Goal: Task Accomplishment & Management: Use online tool/utility

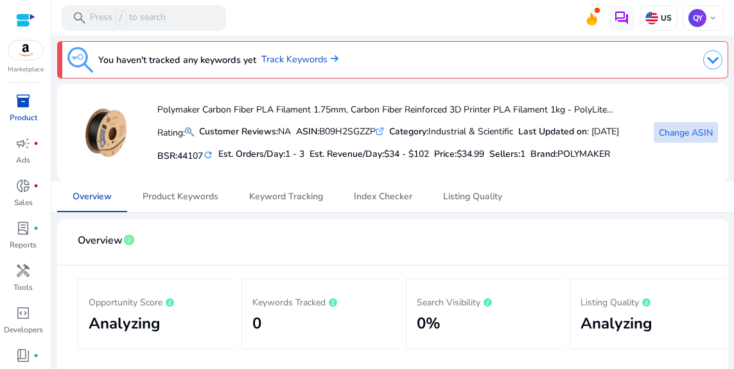
click at [683, 139] on span "Change ASIN" at bounding box center [686, 132] width 54 height 13
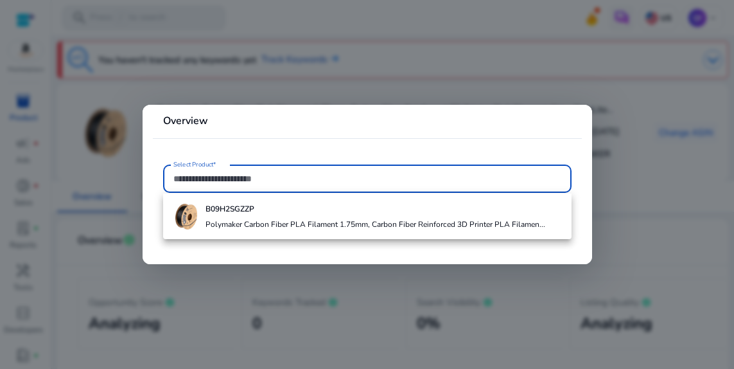
paste input "**********"
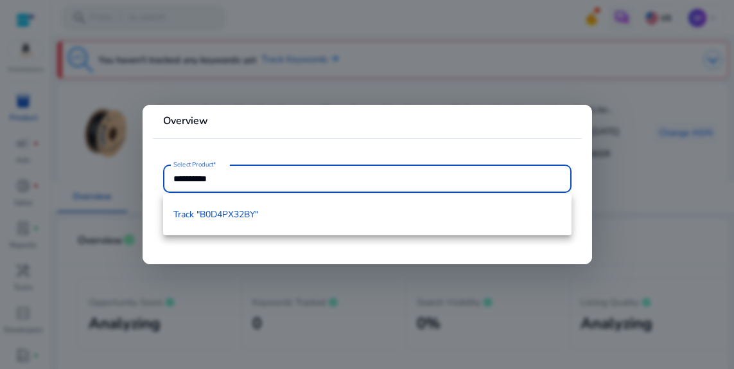
type input "**********"
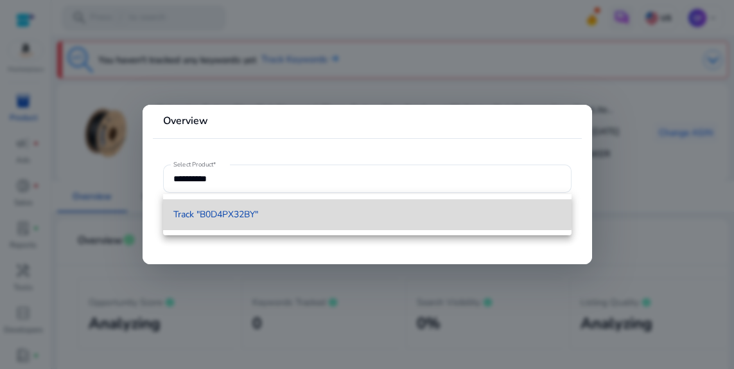
click at [258, 208] on span "Track "B0D4PX32BY"" at bounding box center [215, 214] width 85 height 13
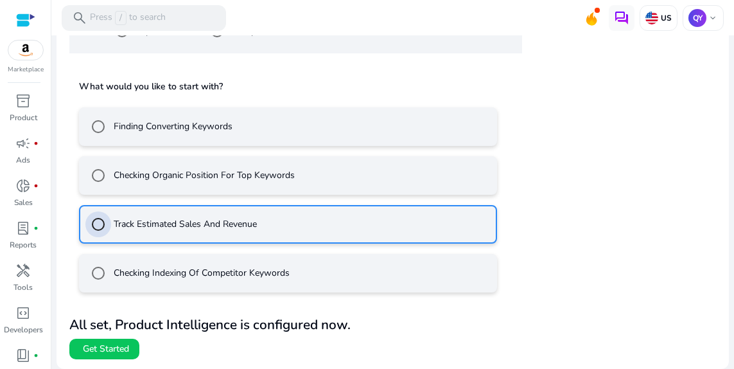
scroll to position [431, 0]
drag, startPoint x: 130, startPoint y: 345, endPoint x: 115, endPoint y: 347, distance: 15.6
click at [129, 345] on span "Get Started" at bounding box center [106, 348] width 46 height 13
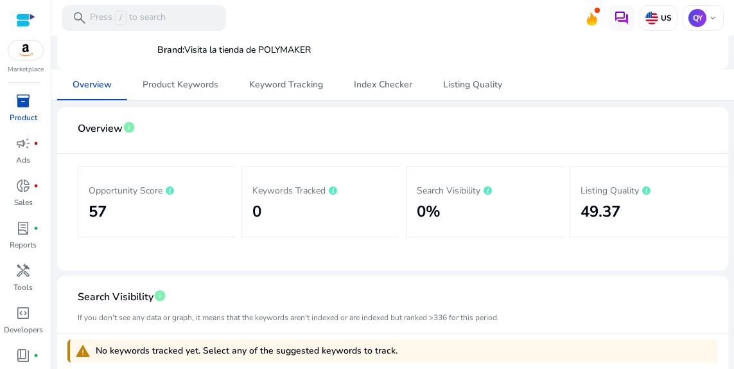
scroll to position [169, 0]
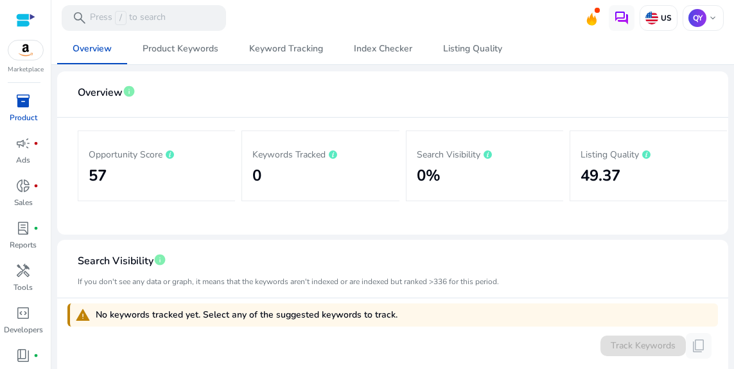
click at [194, 201] on div "Opportunity Score 57" at bounding box center [156, 165] width 157 height 71
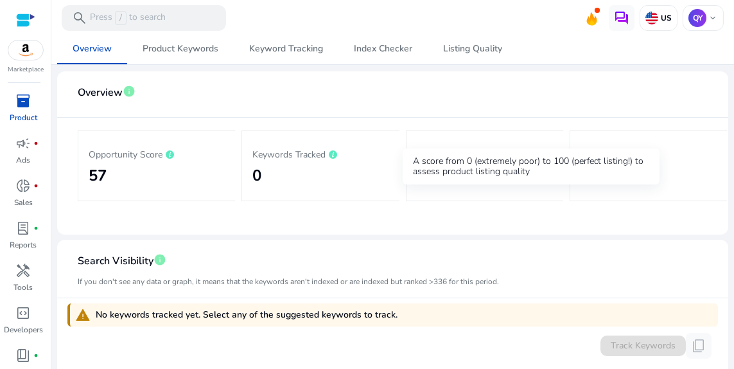
click at [651, 159] on icon at bounding box center [646, 154] width 8 height 8
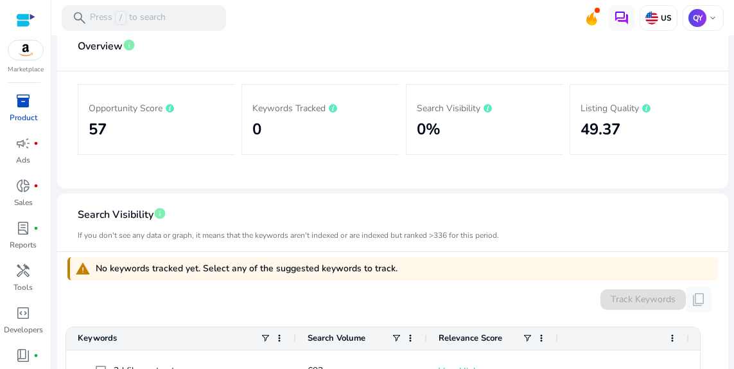
scroll to position [217, 0]
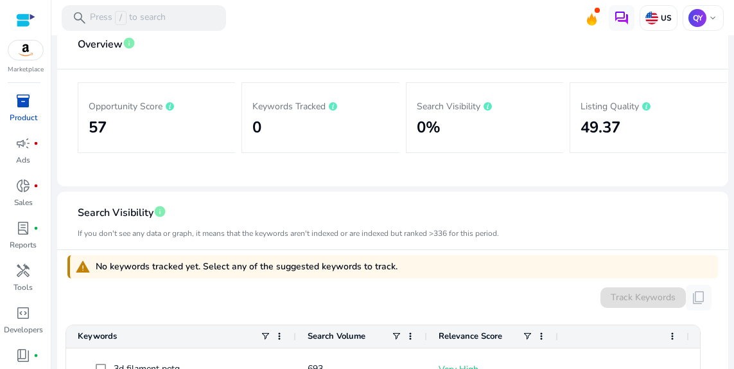
click at [185, 16] on span "Product Keywords" at bounding box center [181, 0] width 76 height 31
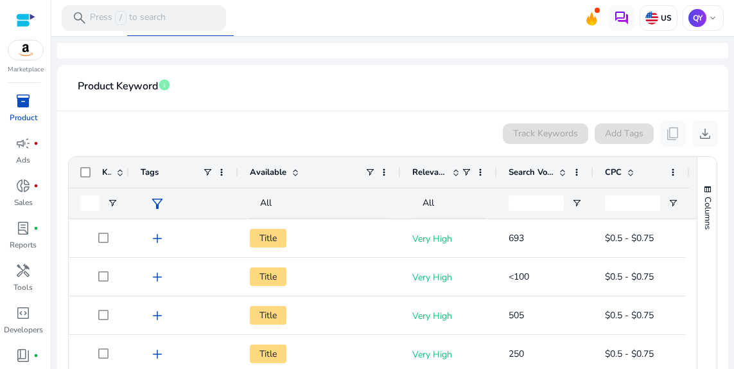
scroll to position [188, 0]
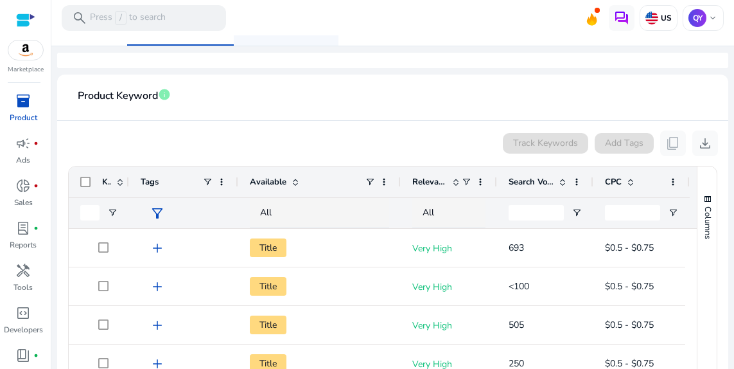
click at [290, 46] on span "Keyword Tracking" at bounding box center [286, 30] width 74 height 31
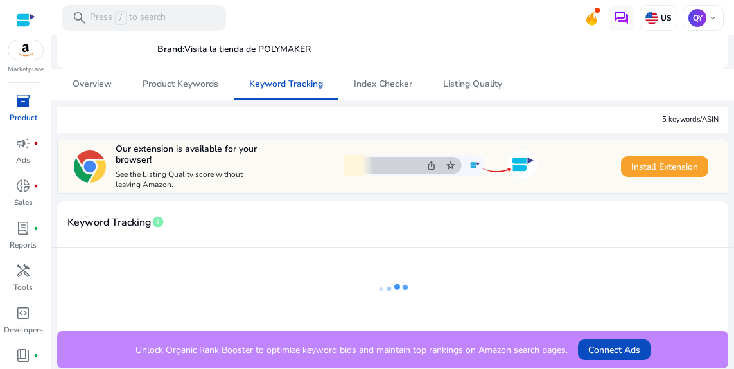
scroll to position [208, 0]
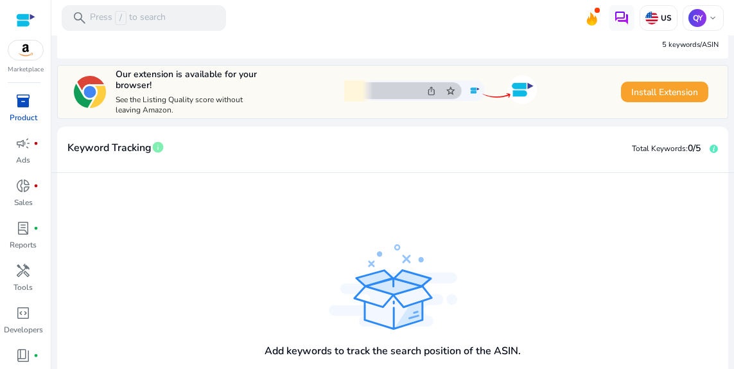
click at [99, 14] on span "Overview" at bounding box center [92, 9] width 39 height 9
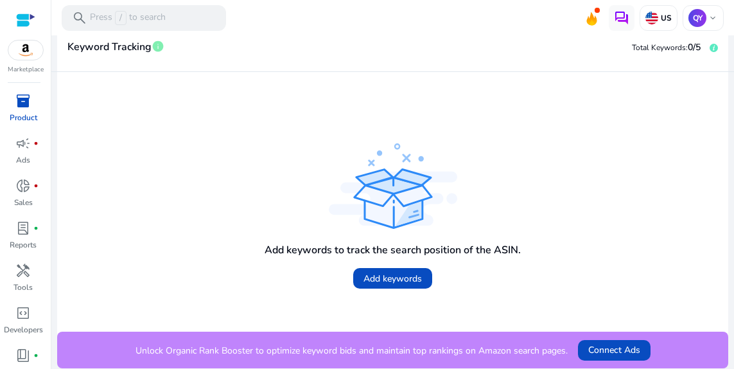
scroll to position [367, 0]
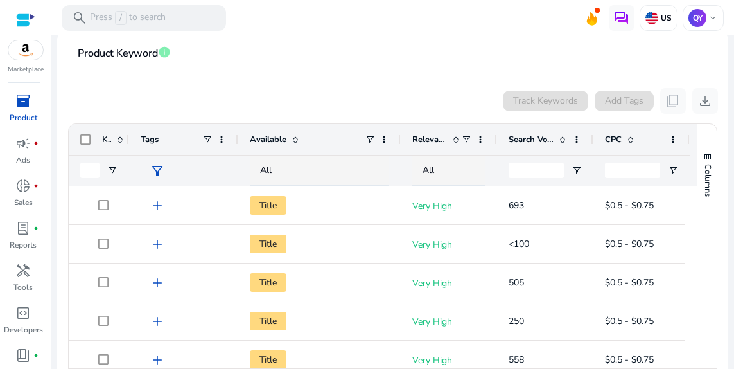
scroll to position [229, 0]
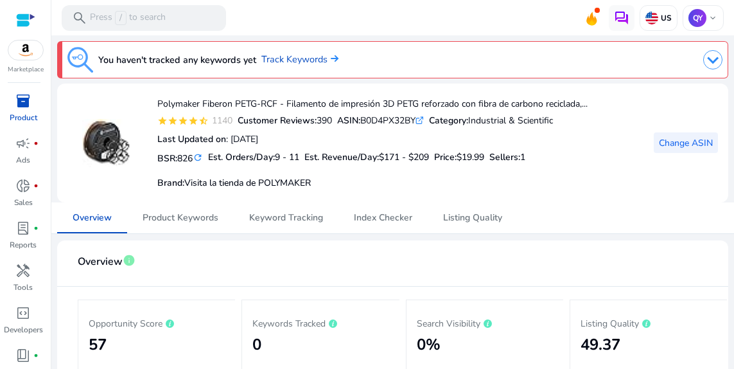
click at [696, 158] on span at bounding box center [686, 142] width 64 height 31
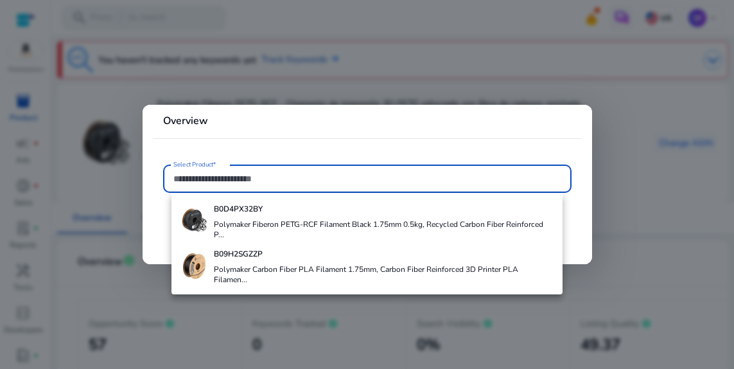
paste input "**********"
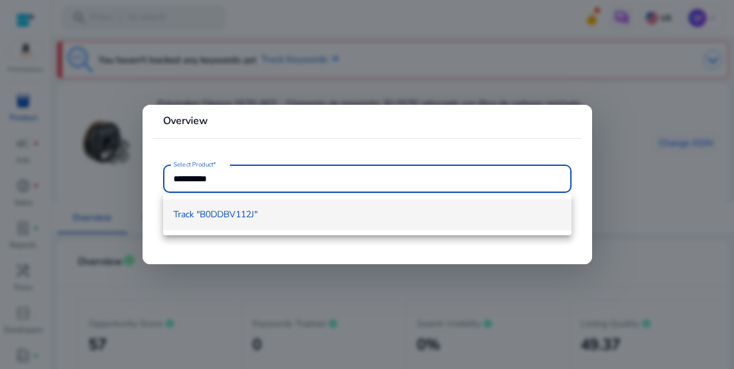
type input "**********"
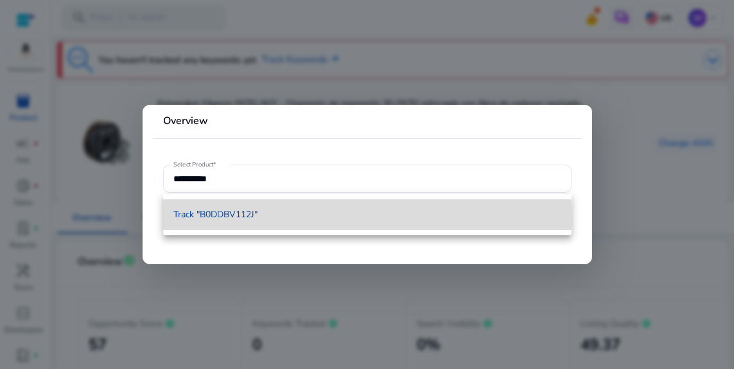
click at [252, 218] on span "Track "B0DDBV112J"" at bounding box center [215, 214] width 84 height 13
